Goal: Transaction & Acquisition: Purchase product/service

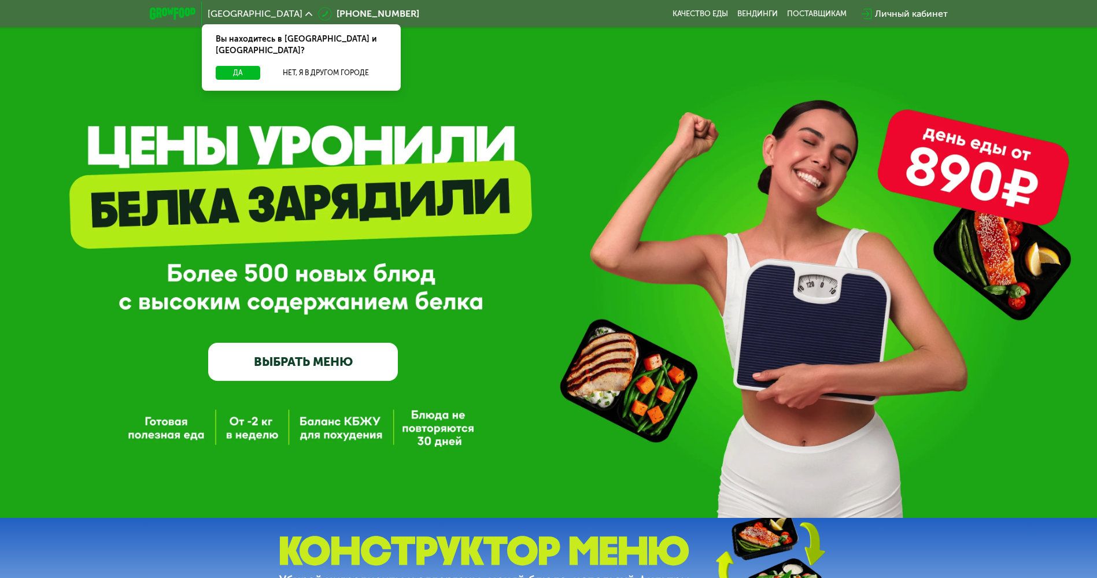
click at [339, 368] on link "ВЫБРАТЬ МЕНЮ" at bounding box center [303, 362] width 190 height 38
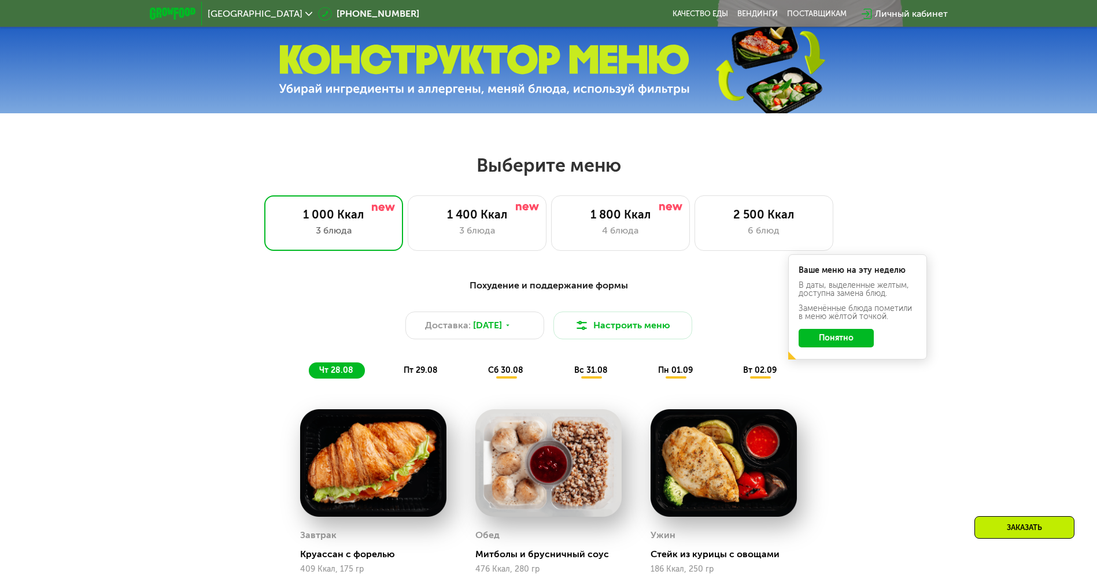
scroll to position [622, 0]
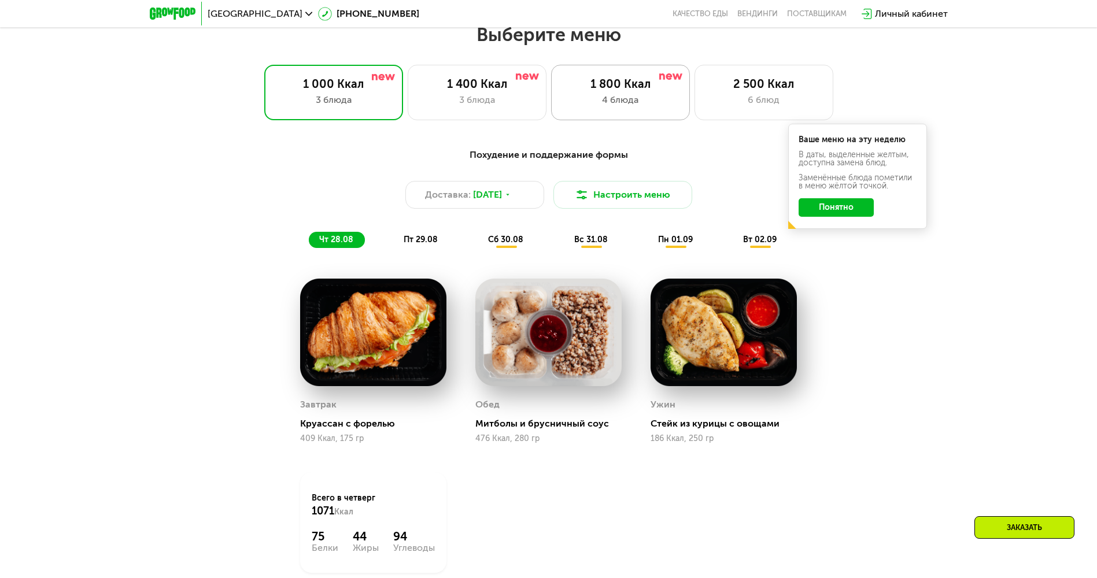
click at [623, 101] on div "4 блюда" at bounding box center [620, 100] width 114 height 14
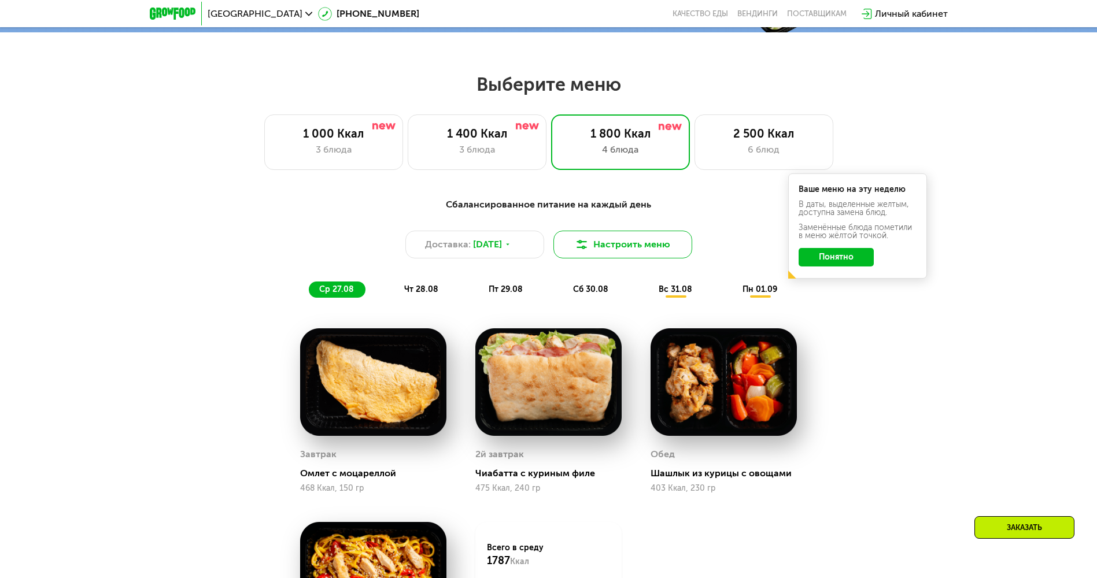
scroll to position [564, 0]
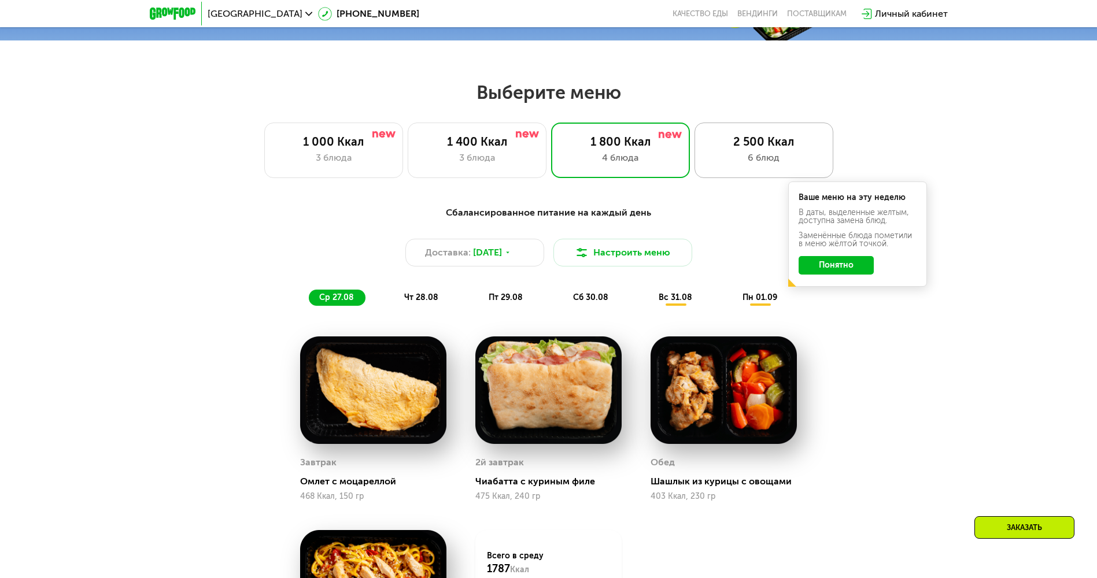
click at [714, 142] on div "2 500 Ккал" at bounding box center [763, 142] width 114 height 14
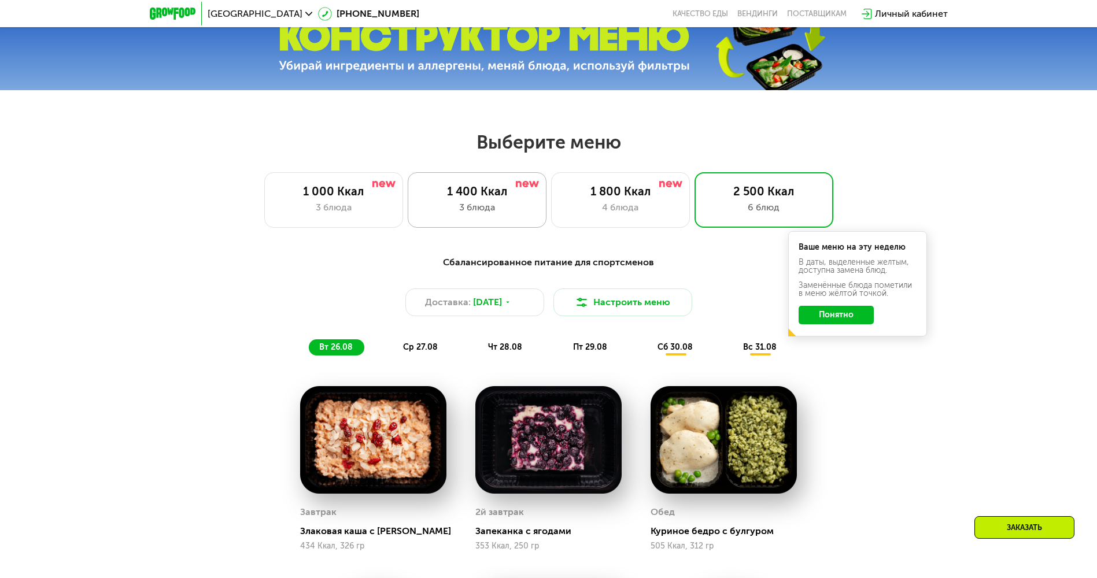
scroll to position [506, 0]
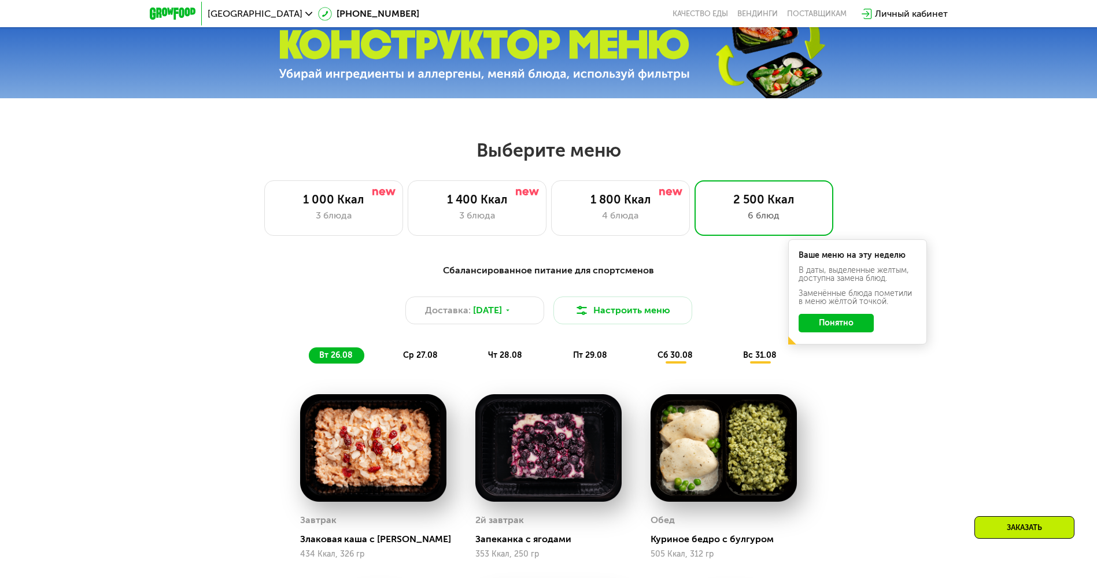
click at [604, 359] on span "пт 29.08" at bounding box center [590, 355] width 34 height 10
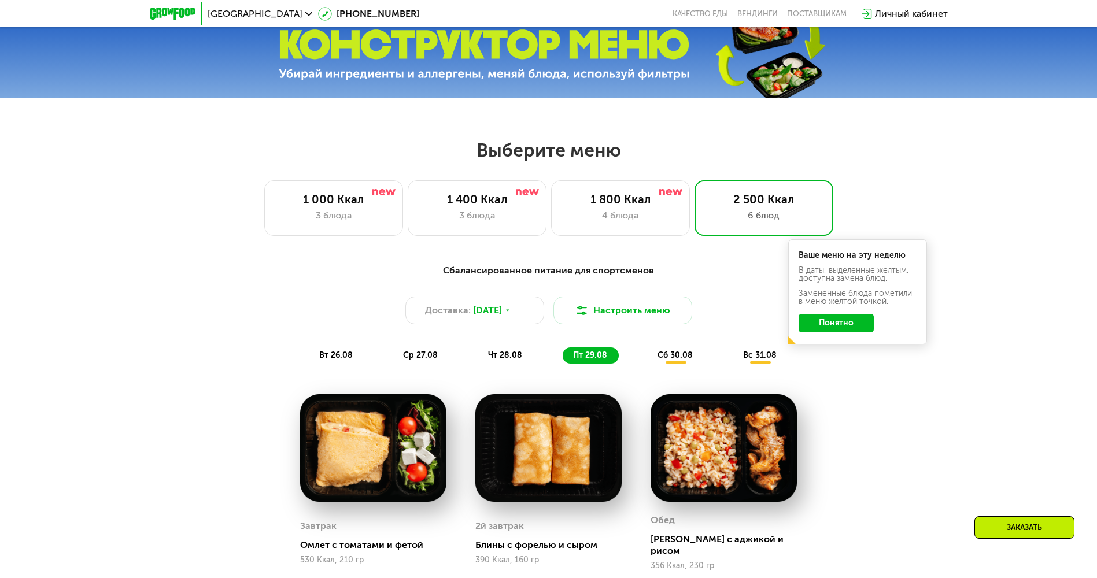
click at [563, 359] on div "чт 28.08" at bounding box center [591, 355] width 56 height 16
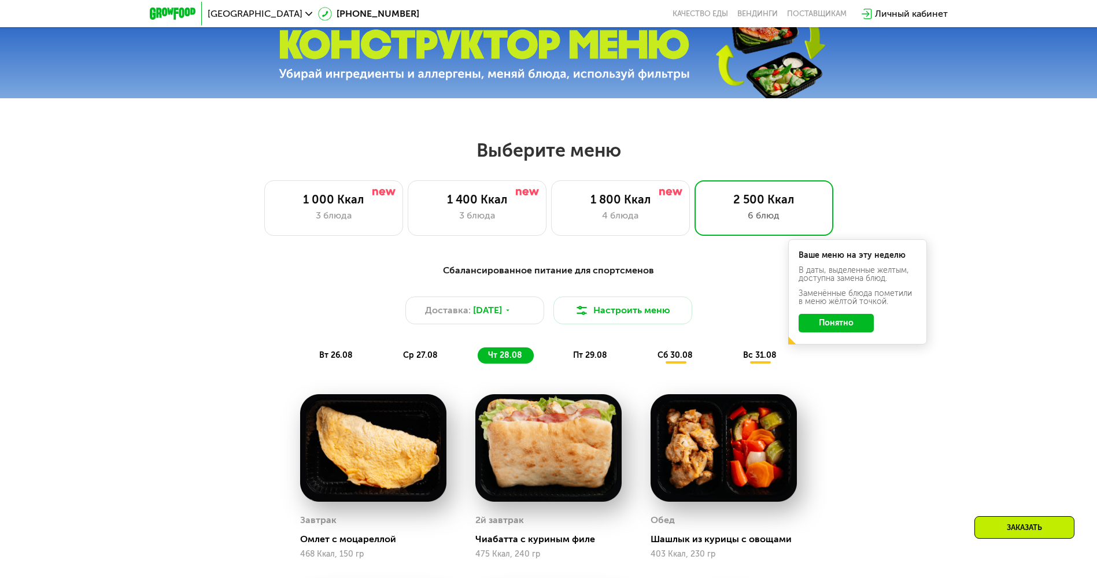
click at [756, 364] on div "вс 31.08" at bounding box center [761, 355] width 56 height 16
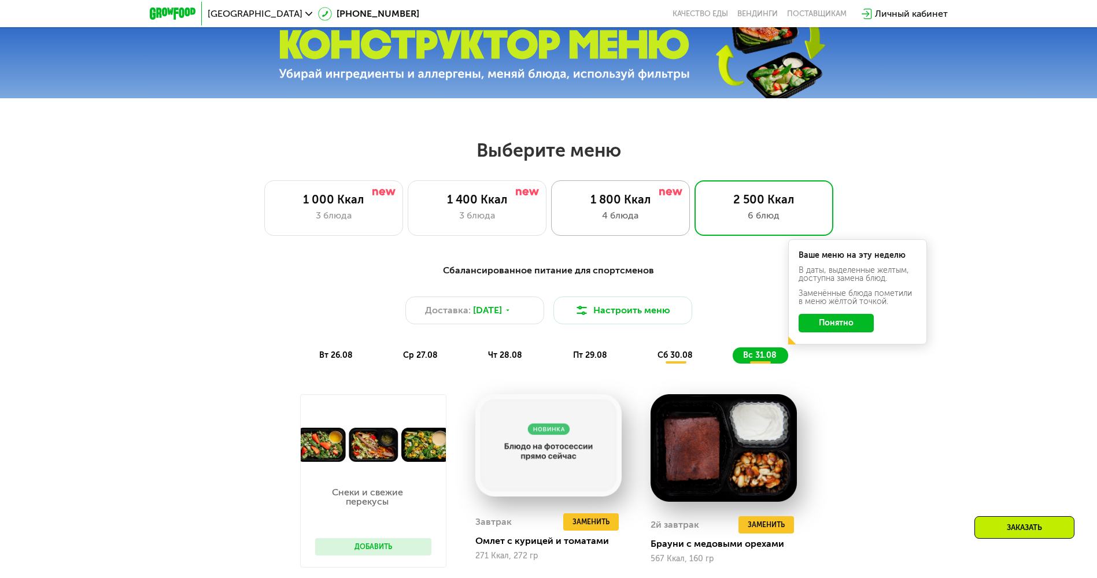
click at [651, 205] on div "1 800 Ккал" at bounding box center [620, 200] width 114 height 14
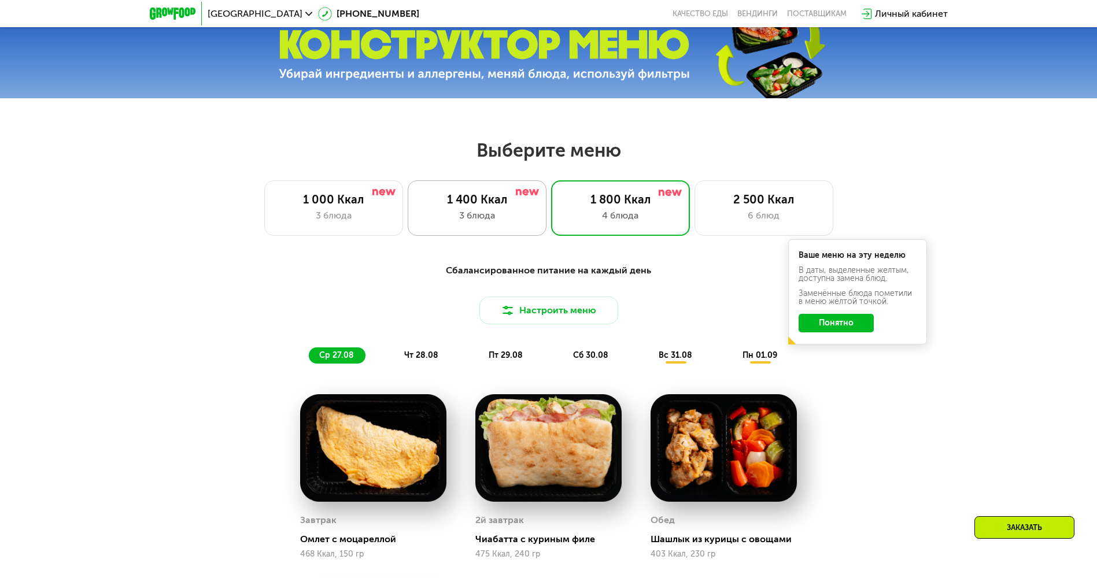
click at [531, 215] on div "3 блюда" at bounding box center [477, 216] width 114 height 14
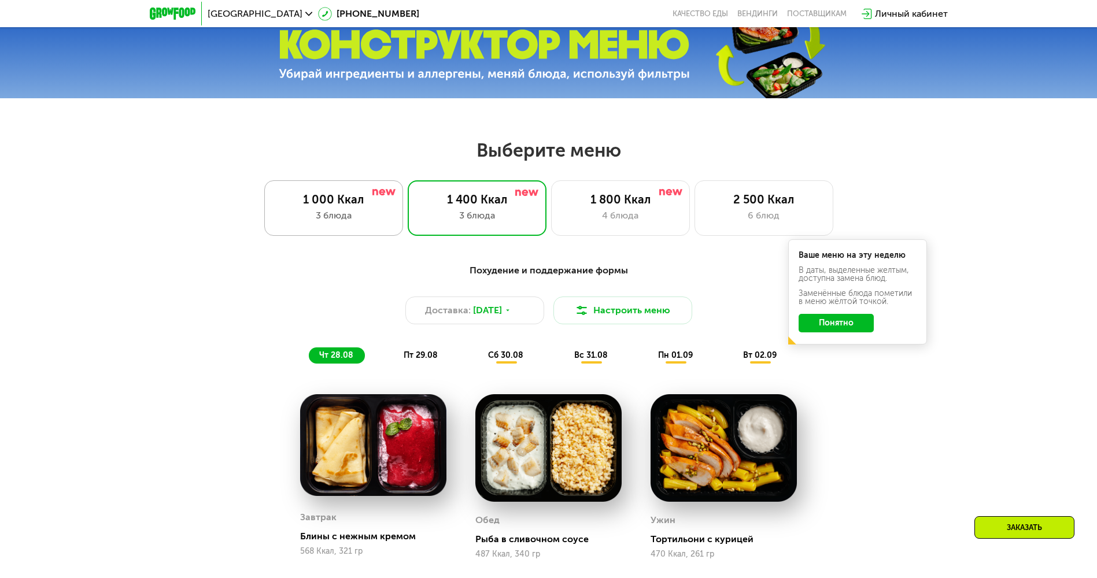
click at [385, 206] on div "1 000 Ккал" at bounding box center [333, 200] width 114 height 14
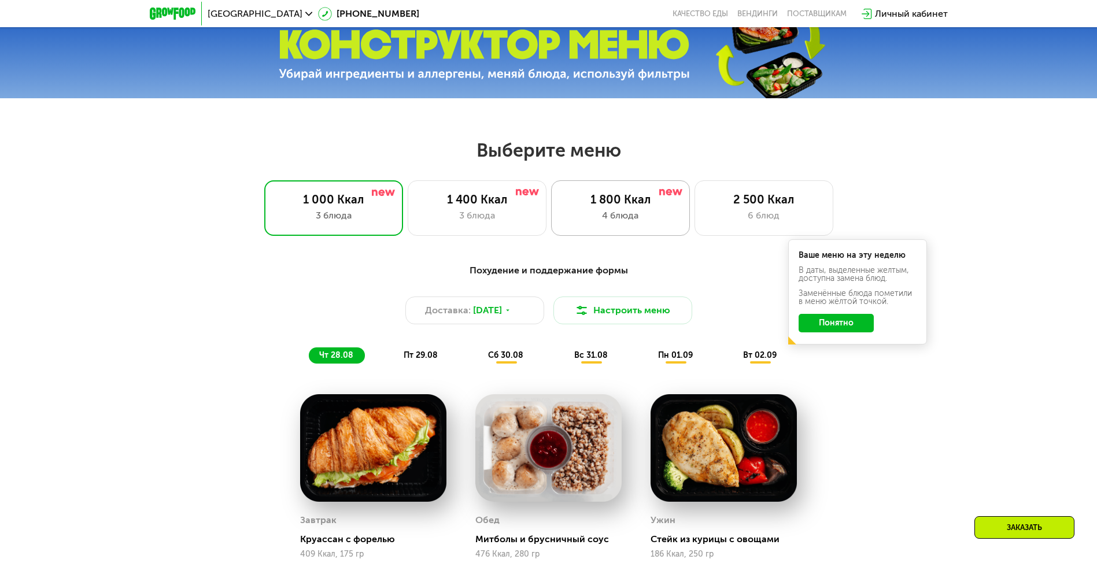
click at [694, 210] on div "1 800 Ккал 4 блюда" at bounding box center [763, 208] width 139 height 56
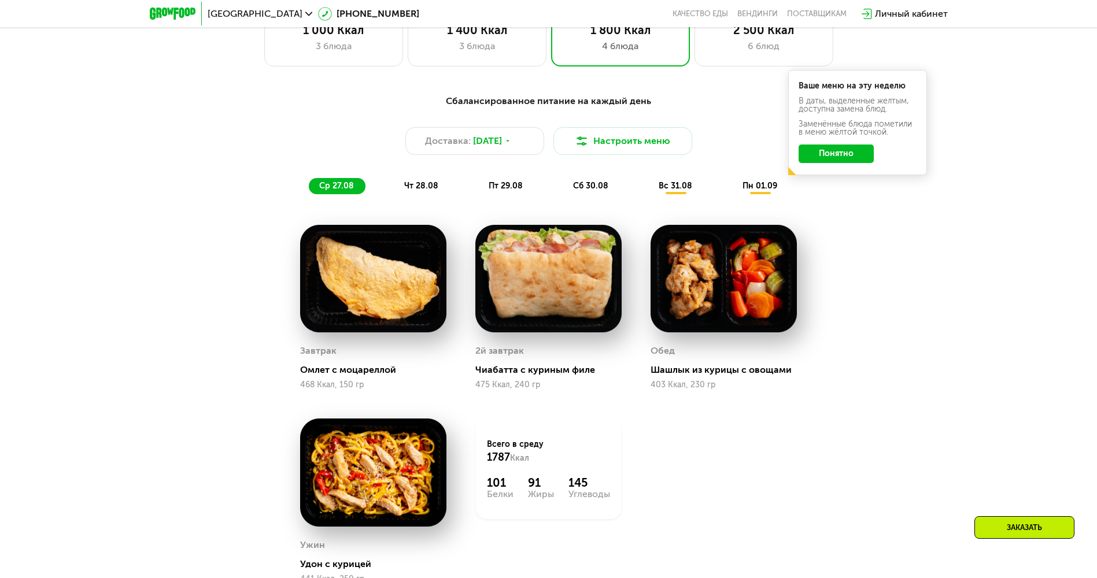
scroll to position [680, 0]
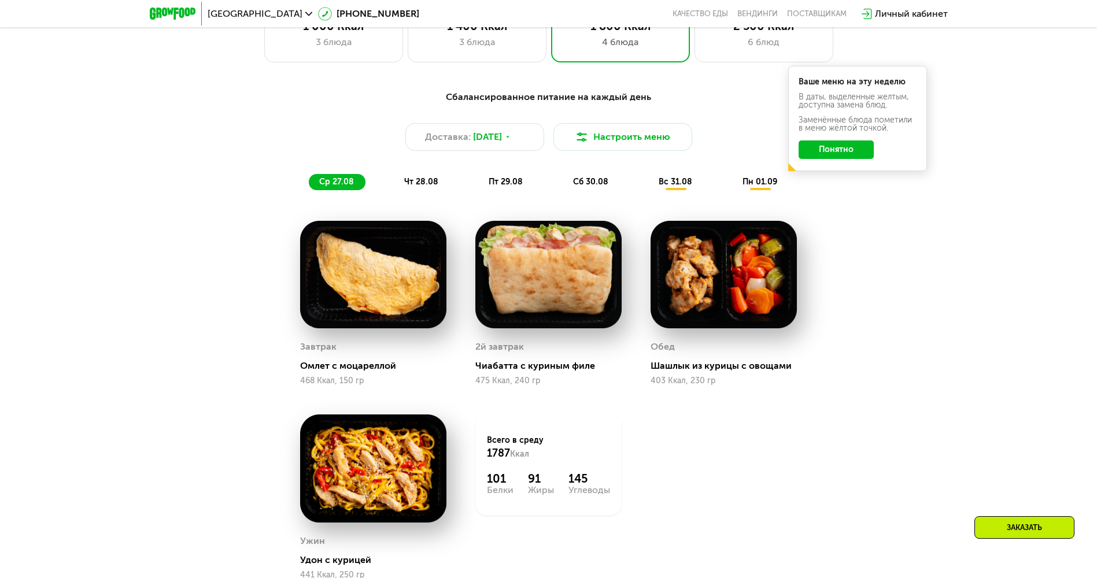
click at [422, 276] on img at bounding box center [373, 275] width 146 height 108
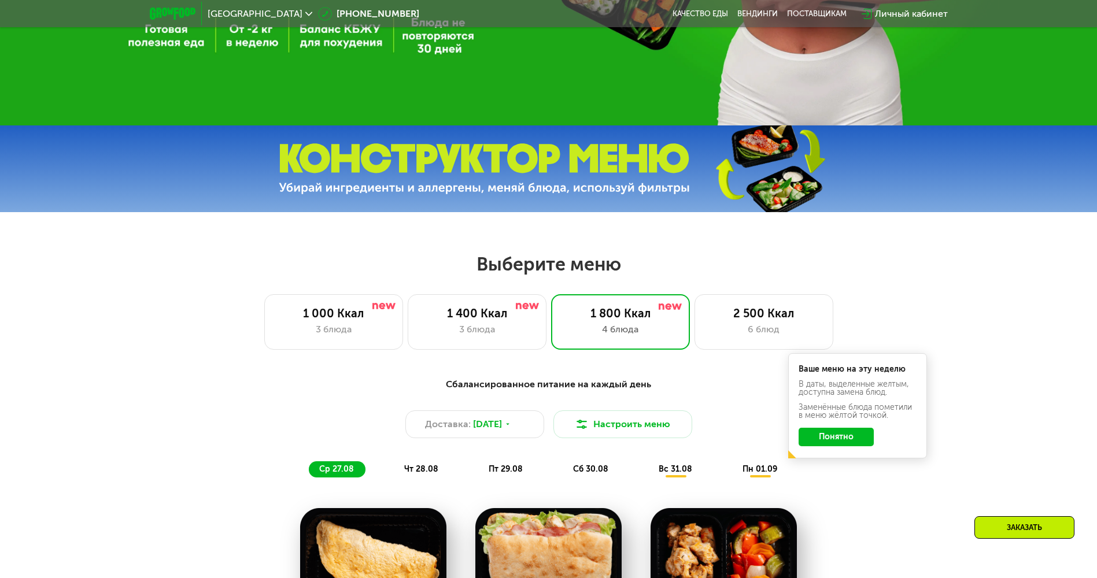
scroll to position [391, 0]
